Goal: Task Accomplishment & Management: Manage account settings

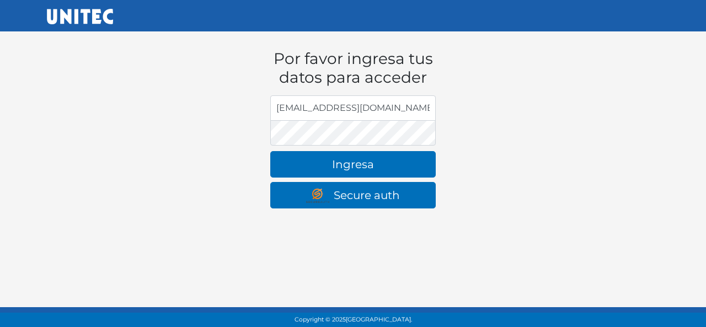
click at [377, 110] on input "john_bc@hotmail.com" at bounding box center [353, 107] width 166 height 25
type input "j"
type input "rrcfesc@gmail.com"
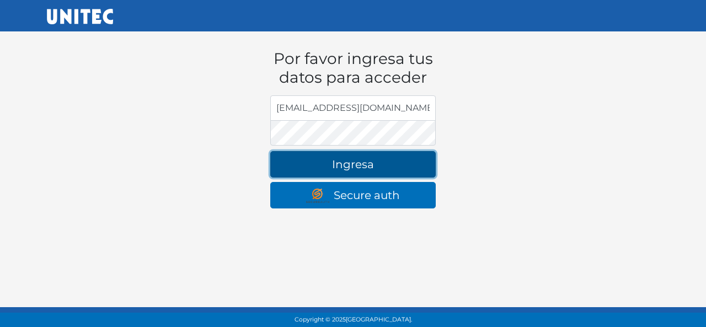
click at [364, 158] on button "Ingresa" at bounding box center [353, 164] width 166 height 26
